Goal: Task Accomplishment & Management: Manage account settings

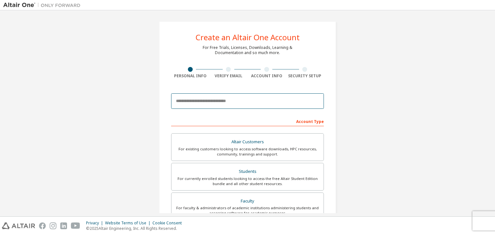
click at [198, 103] on input "email" at bounding box center [247, 101] width 153 height 15
type input "*"
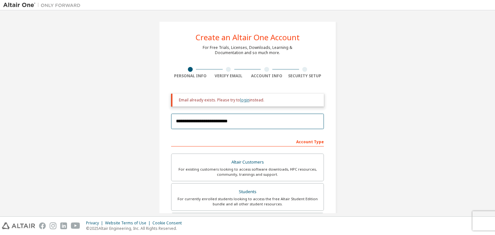
type input "**********"
click at [245, 102] on link "login" at bounding box center [244, 99] width 9 height 5
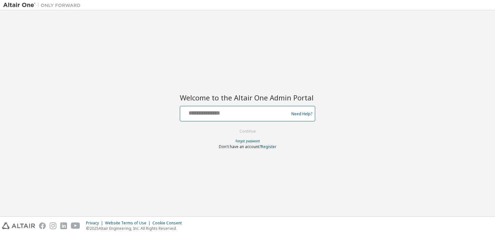
click at [222, 114] on input "text" at bounding box center [235, 112] width 105 height 9
type input "**********"
click at [243, 132] on button "Continue" at bounding box center [248, 132] width 30 height 10
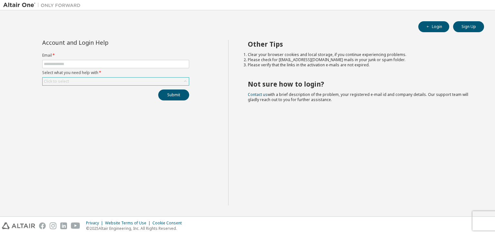
click at [65, 79] on div "Click to select" at bounding box center [56, 81] width 25 height 5
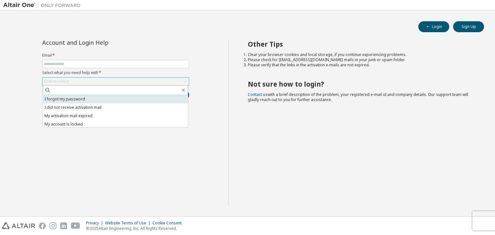
click at [68, 97] on li "I forgot my password" at bounding box center [115, 99] width 145 height 8
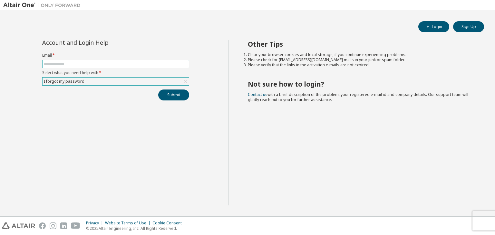
click at [71, 63] on input "text" at bounding box center [116, 64] width 144 height 5
type input "**********"
click at [152, 81] on div "I forgot my password" at bounding box center [116, 82] width 146 height 8
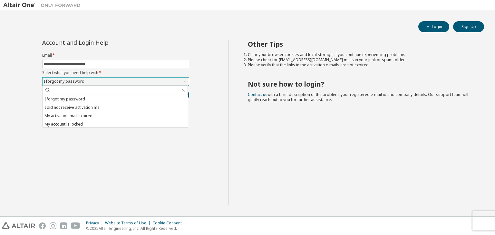
click at [152, 81] on div "I forgot my password" at bounding box center [116, 82] width 146 height 8
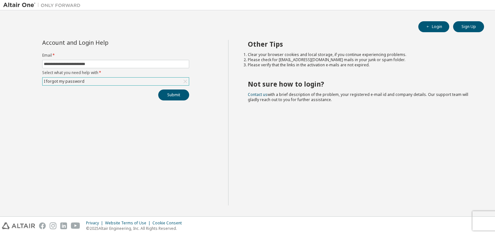
click at [152, 81] on div "I forgot my password" at bounding box center [116, 82] width 146 height 8
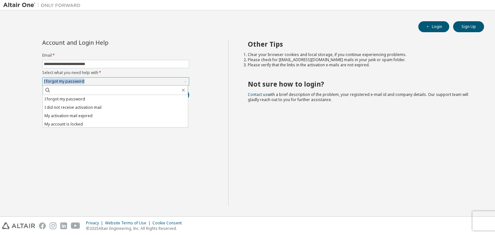
click at [152, 81] on div "I forgot my password" at bounding box center [116, 82] width 146 height 8
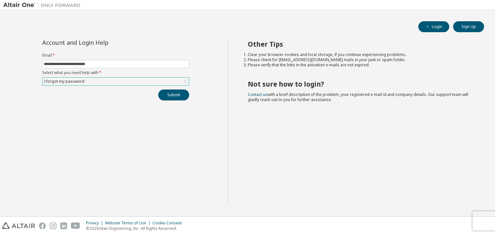
click at [152, 81] on div "I forgot my password" at bounding box center [116, 82] width 146 height 8
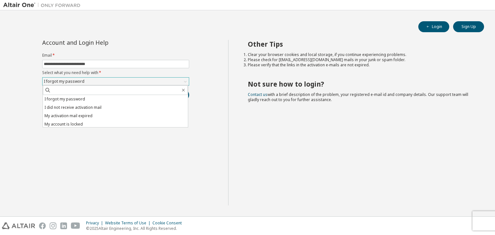
click at [152, 81] on div "I forgot my password" at bounding box center [116, 82] width 146 height 8
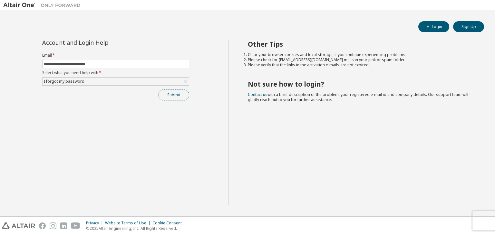
click at [165, 92] on button "Submit" at bounding box center [173, 95] width 31 height 11
click at [175, 94] on button "Submit" at bounding box center [173, 95] width 31 height 11
